Goal: Task Accomplishment & Management: Manage account settings

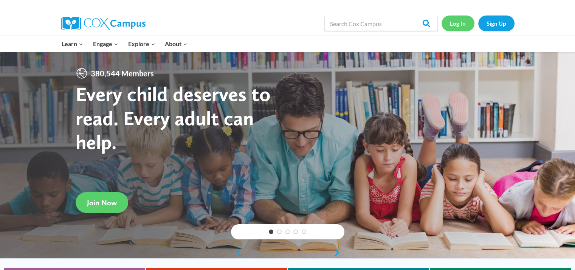
click at [458, 25] on link "Log In" at bounding box center [457, 22] width 33 height 15
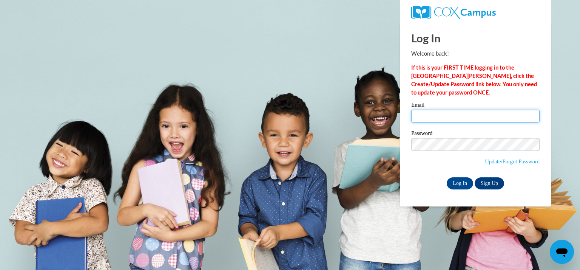
click at [436, 117] on input "Email" at bounding box center [475, 116] width 128 height 13
type input "patenauden@kmsd.edu"
click at [447, 177] on input "Log In" at bounding box center [460, 183] width 26 height 12
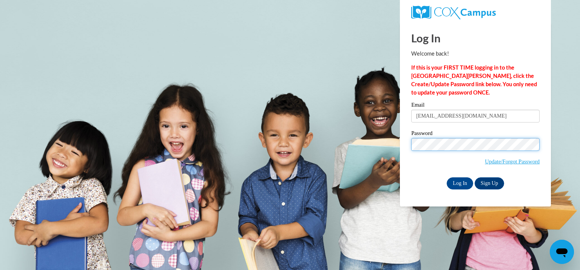
click at [447, 177] on input "Log In" at bounding box center [460, 183] width 26 height 12
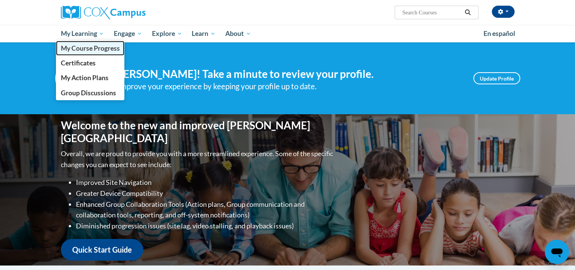
click at [94, 51] on span "My Course Progress" at bounding box center [89, 48] width 59 height 8
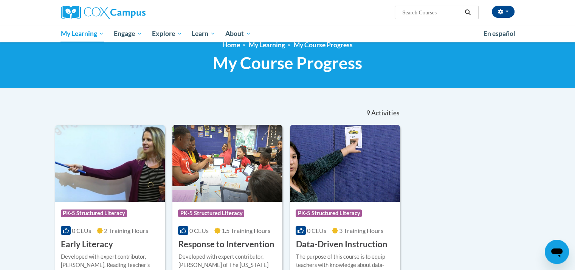
scroll to position [86, 0]
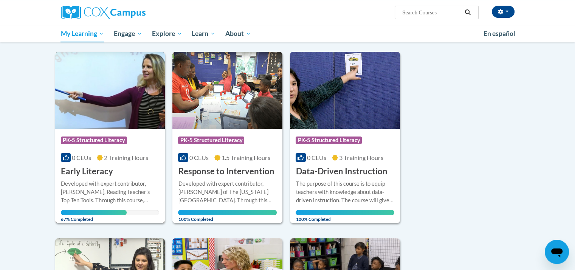
click at [106, 116] on img at bounding box center [110, 90] width 110 height 77
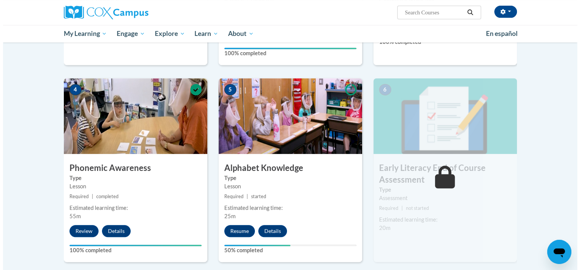
scroll to position [332, 0]
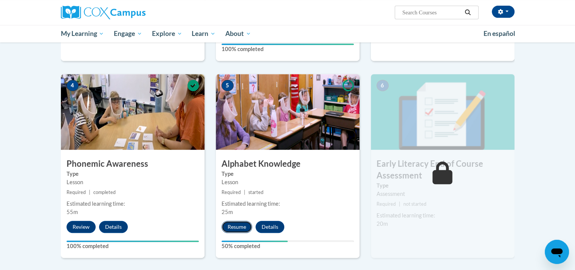
click at [231, 222] on button "Resume" at bounding box center [236, 227] width 31 height 12
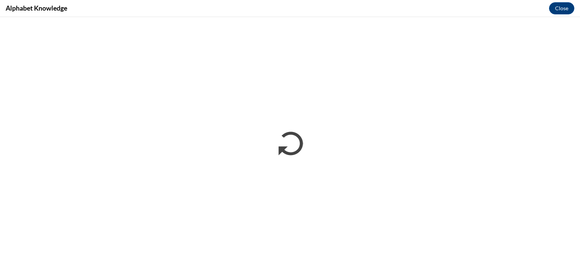
scroll to position [0, 0]
